Goal: Use online tool/utility: Utilize a website feature to perform a specific function

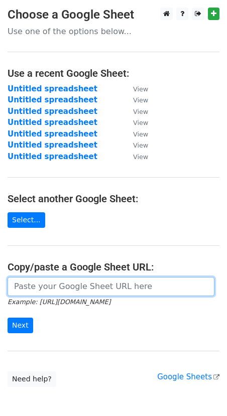
click at [40, 292] on input "url" at bounding box center [111, 286] width 207 height 19
paste input "https://docs.google.com/spreadsheets/d/1uEoWDO2cs-IH31nsfFy20cUoNtxf12n9srtPb76…"
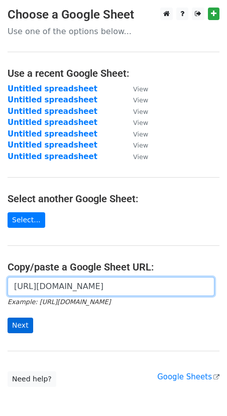
type input "https://docs.google.com/spreadsheets/d/1uEoWDO2cs-IH31nsfFy20cUoNtxf12n9srtPb76…"
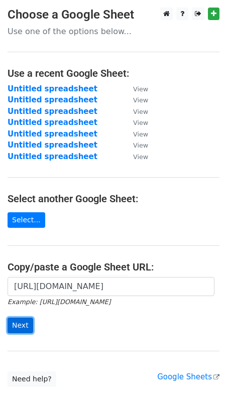
click at [21, 324] on input "Next" at bounding box center [21, 326] width 26 height 16
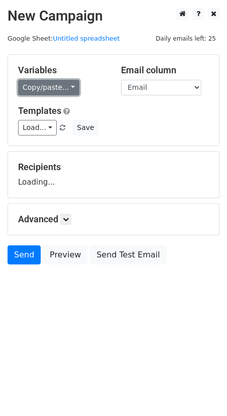
click at [60, 91] on link "Copy/paste..." at bounding box center [48, 88] width 61 height 16
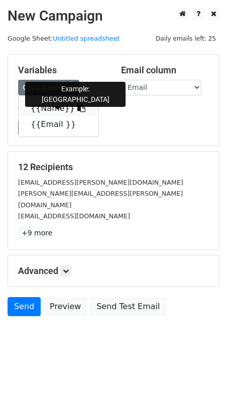
click at [46, 110] on link "{{Name}}" at bounding box center [59, 108] width 80 height 16
